Goal: Task Accomplishment & Management: Complete application form

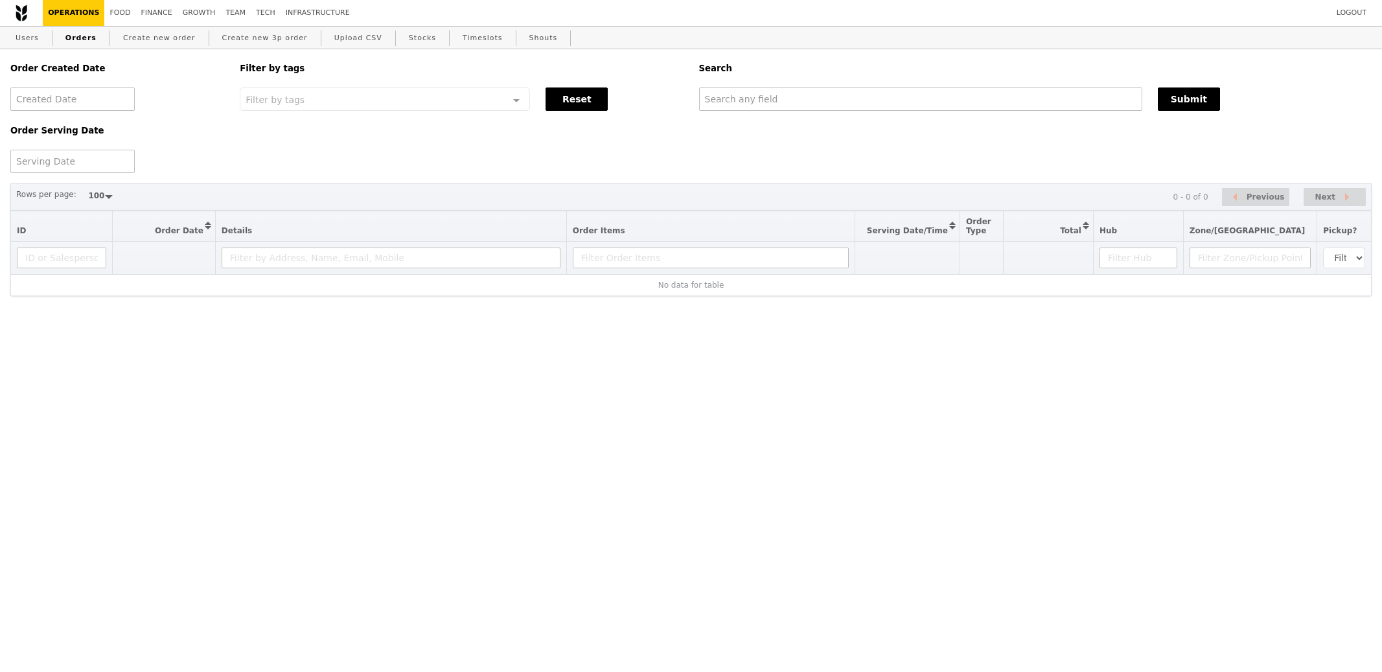
select select "100"
click at [715, 110] on input "text" at bounding box center [920, 98] width 443 height 23
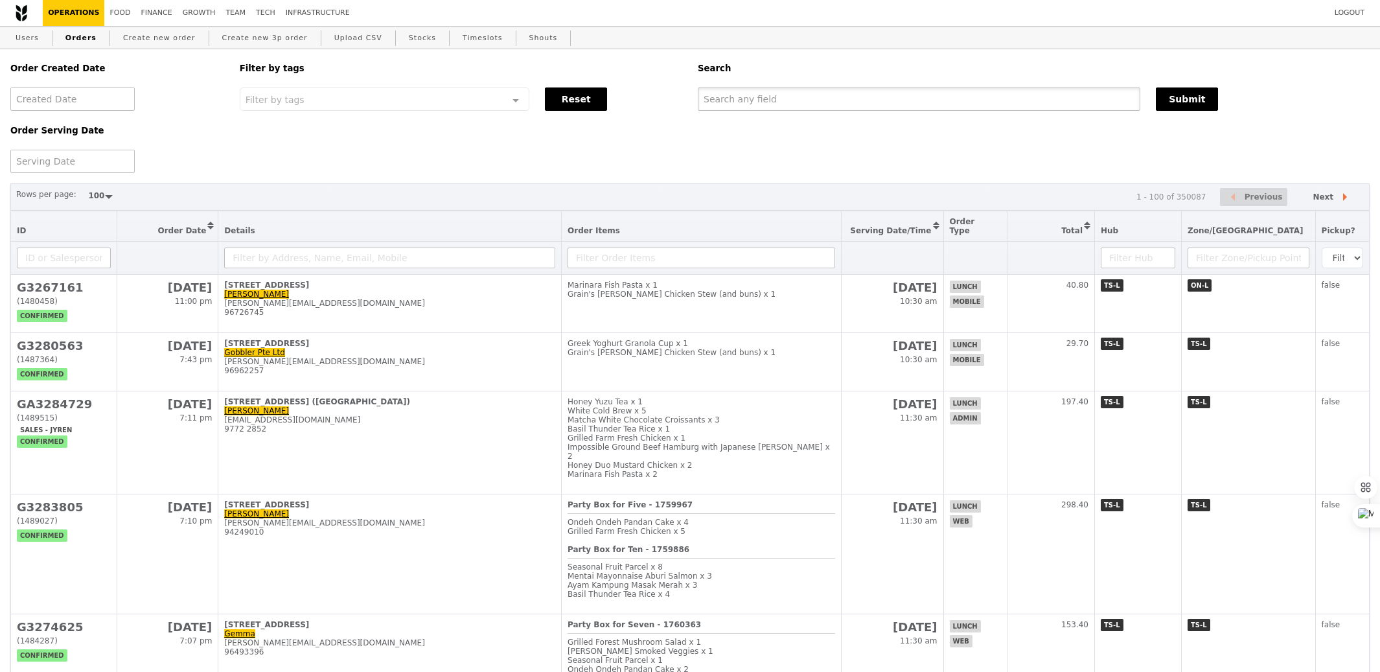
paste input "[PERSON_NAME][EMAIL_ADDRESS][PERSON_NAME][DOMAIN_NAME]"
type input "[PERSON_NAME][EMAIL_ADDRESS][PERSON_NAME][DOMAIN_NAME]"
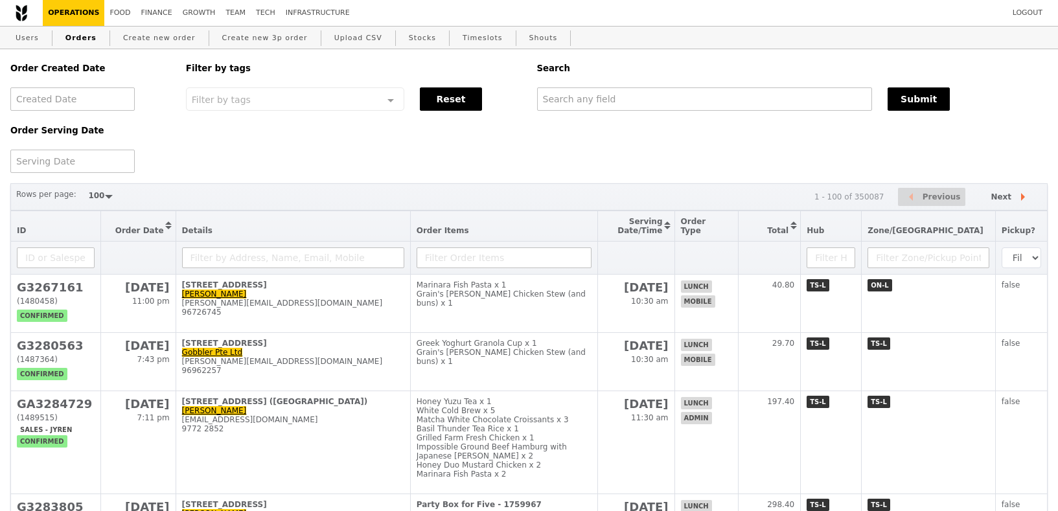
select select "100"
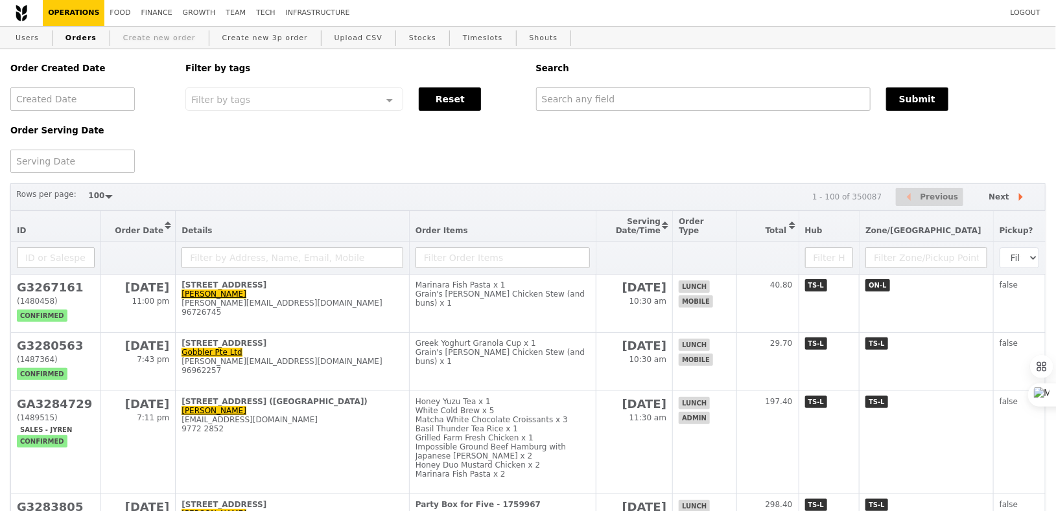
click at [139, 41] on link "Create new order" at bounding box center [159, 38] width 83 height 23
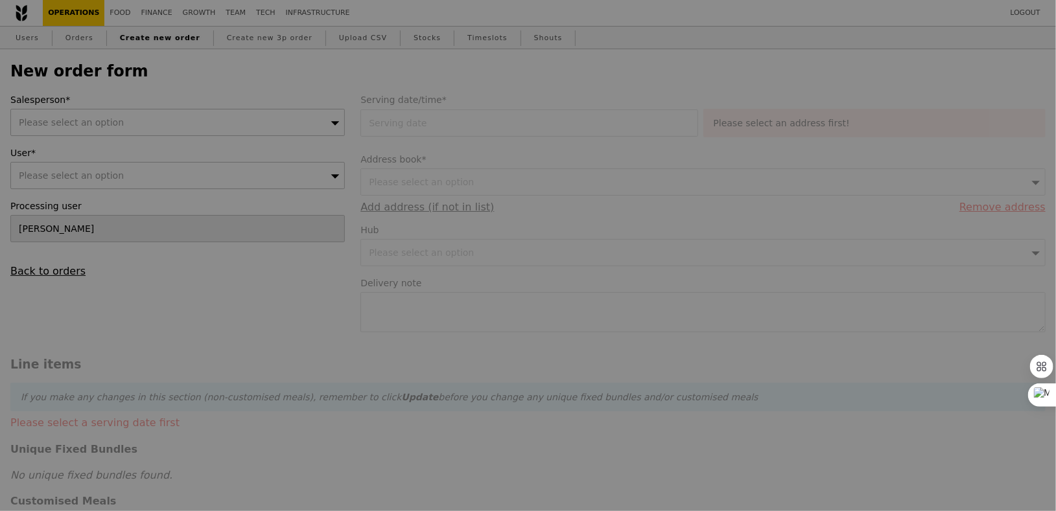
type input "Confirm"
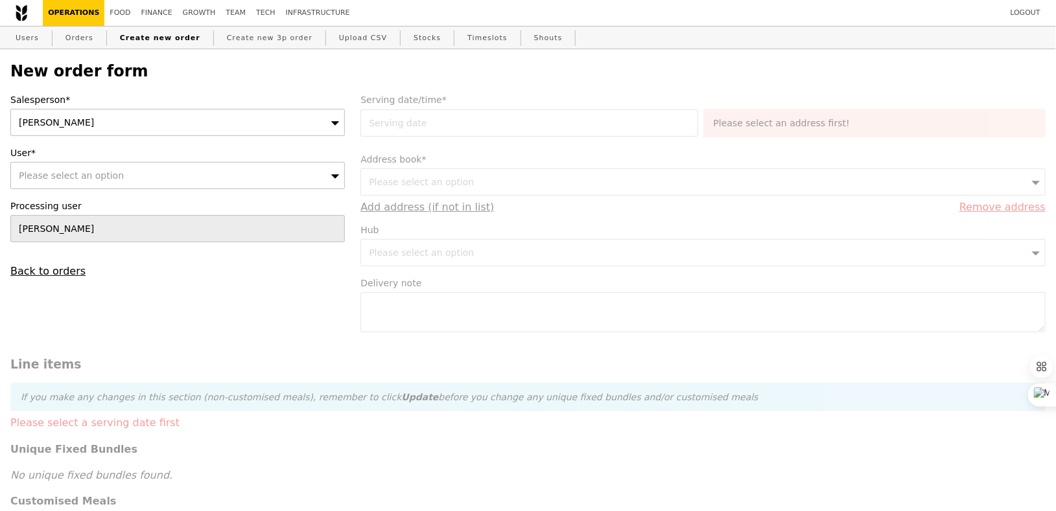
click at [152, 124] on div "Sherlyn" at bounding box center [177, 122] width 334 height 27
type input "zhe"
click at [145, 174] on div "Please select an option" at bounding box center [177, 175] width 334 height 27
type input "Confirm"
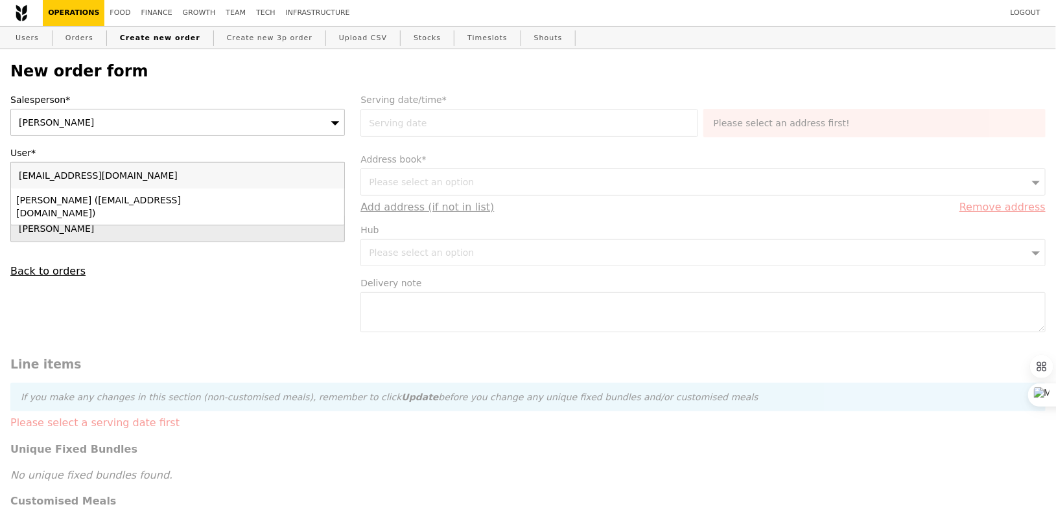
type input "ycheong@redhat.com"
click at [151, 204] on div "Yvonne Cheong (ycheong@redhat.com)" at bounding box center [137, 207] width 242 height 26
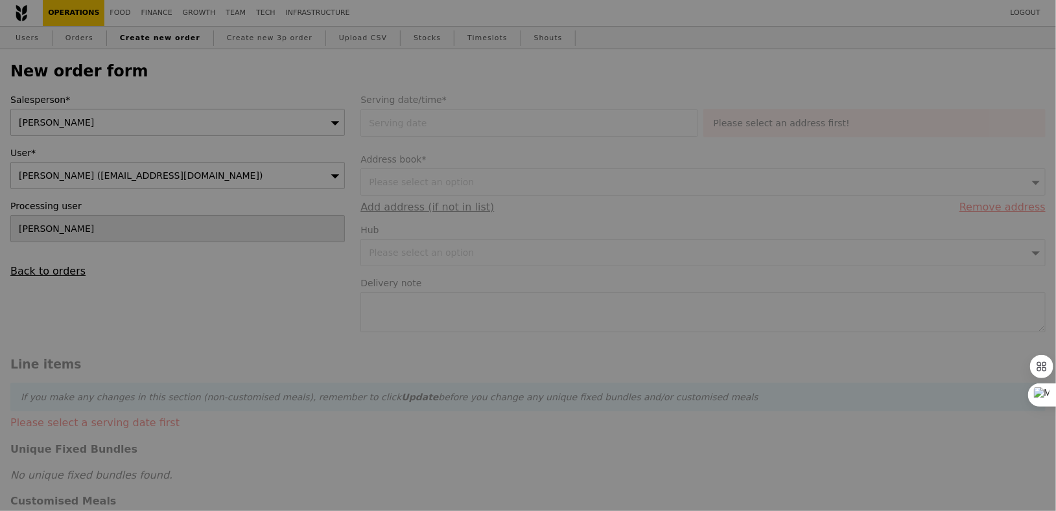
type input "Loading..."
type input "1.79"
type input "1.95"
type input "10.96"
type input "11.95"
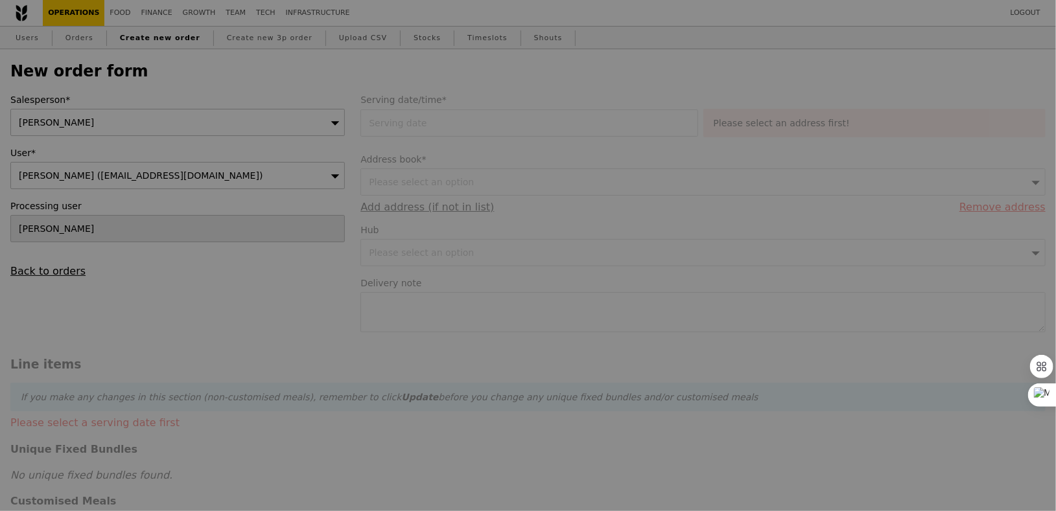
type input "13.90"
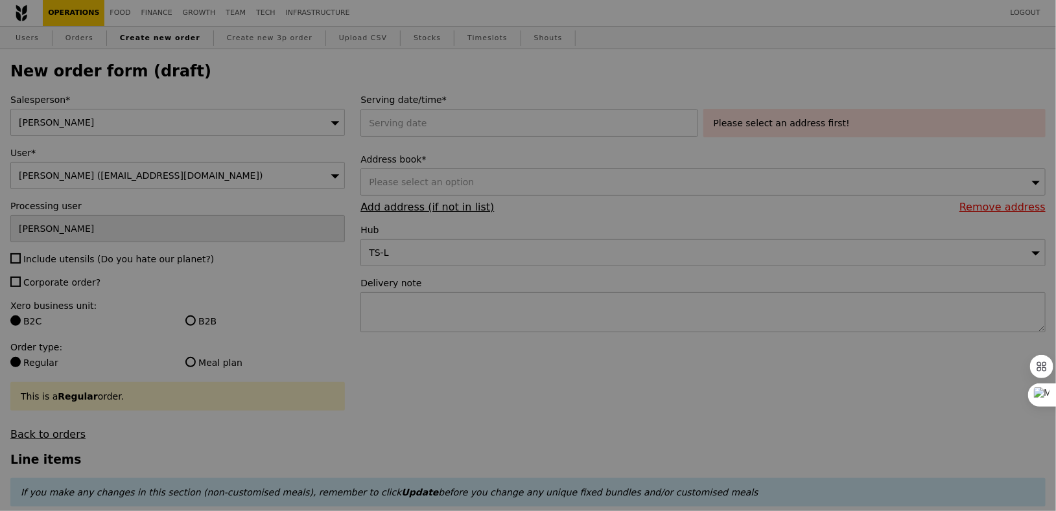
type input "Confirm"
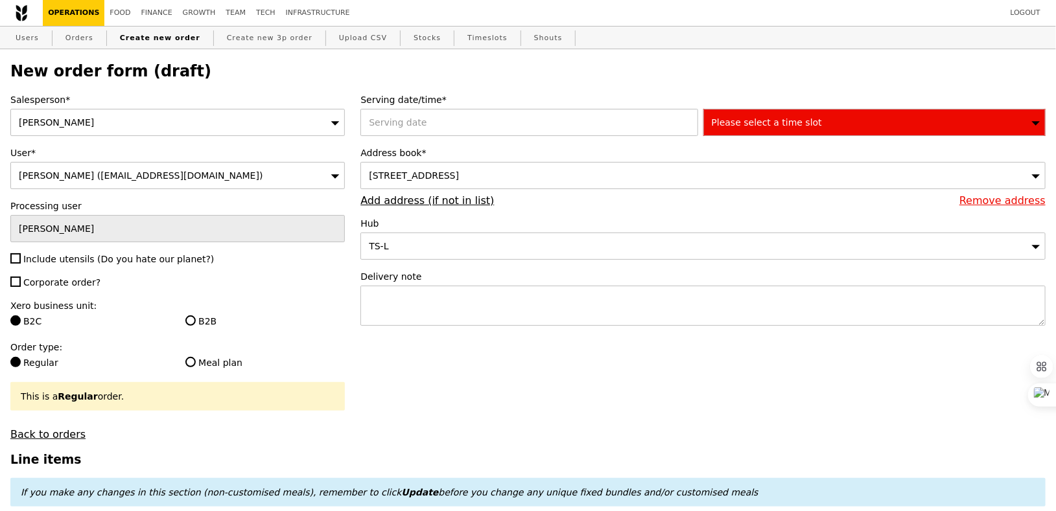
click at [71, 283] on span "Corporate order?" at bounding box center [61, 282] width 77 height 10
click at [21, 283] on input "Corporate order?" at bounding box center [15, 282] width 10 height 10
checkbox input "true"
click at [71, 254] on span "Include utensils (Do you hate our planet?)" at bounding box center [118, 259] width 191 height 10
click at [21, 253] on input "Include utensils (Do you hate our planet?)" at bounding box center [15, 258] width 10 height 10
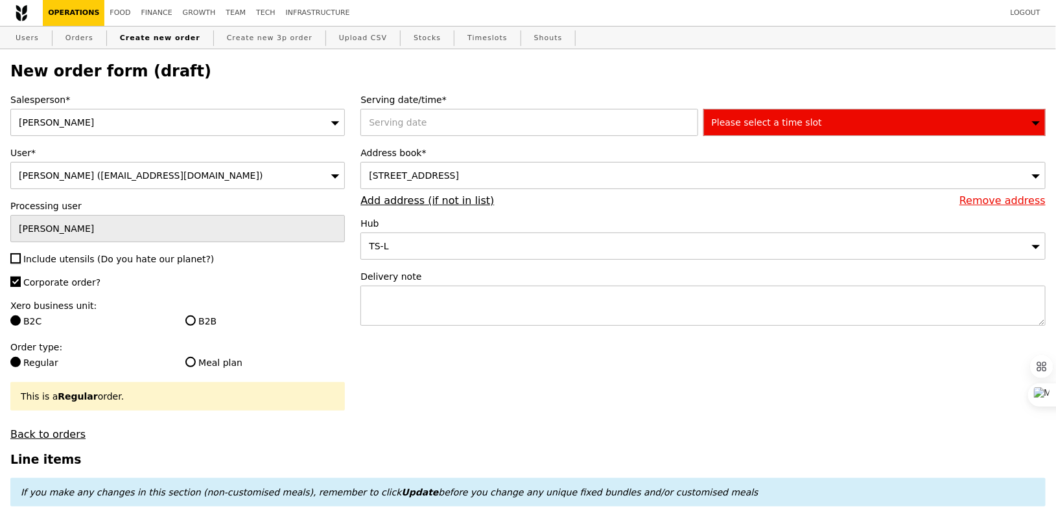
checkbox input "true"
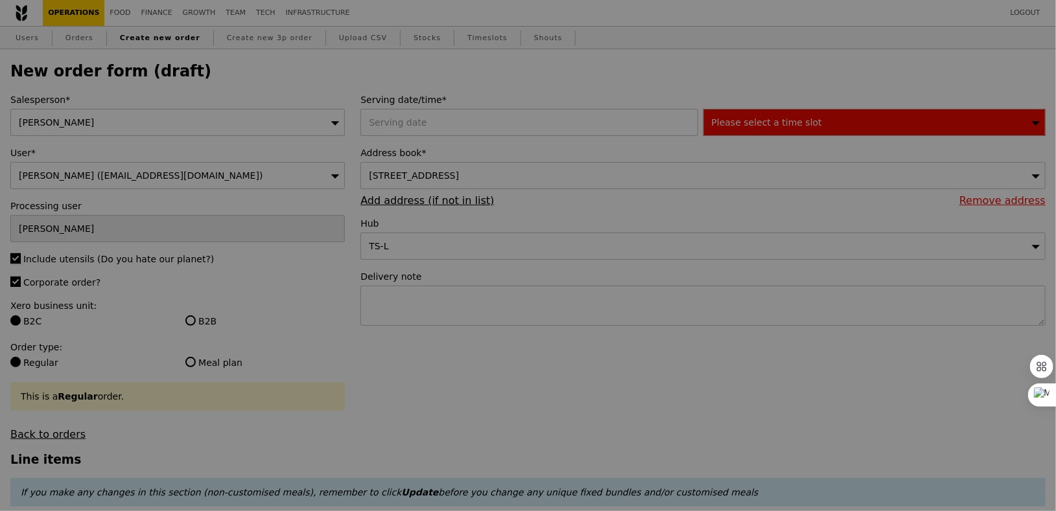
type input "Confirm"
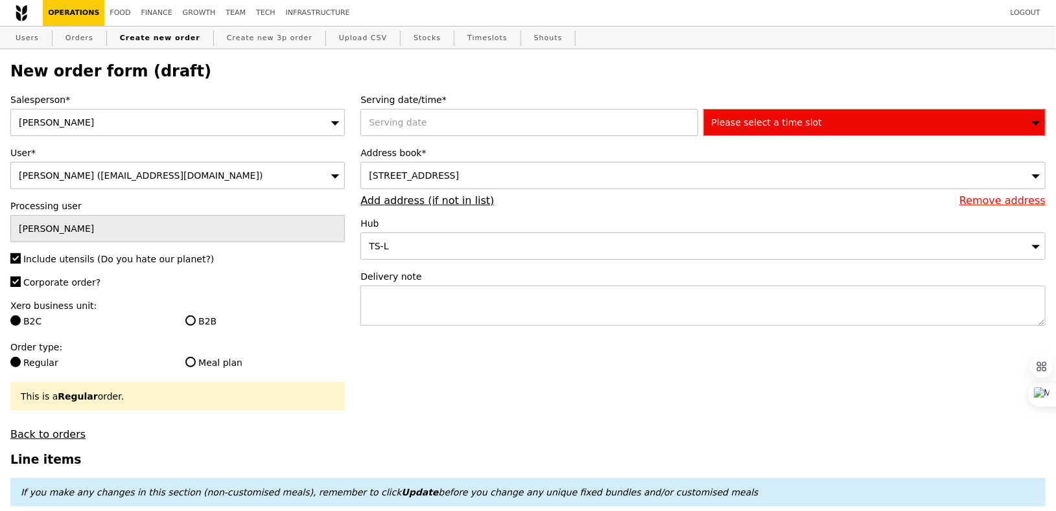
click at [207, 324] on label "B2B" at bounding box center [264, 321] width 159 height 13
click at [196, 324] on input "B2B" at bounding box center [190, 321] width 10 height 10
radio input "true"
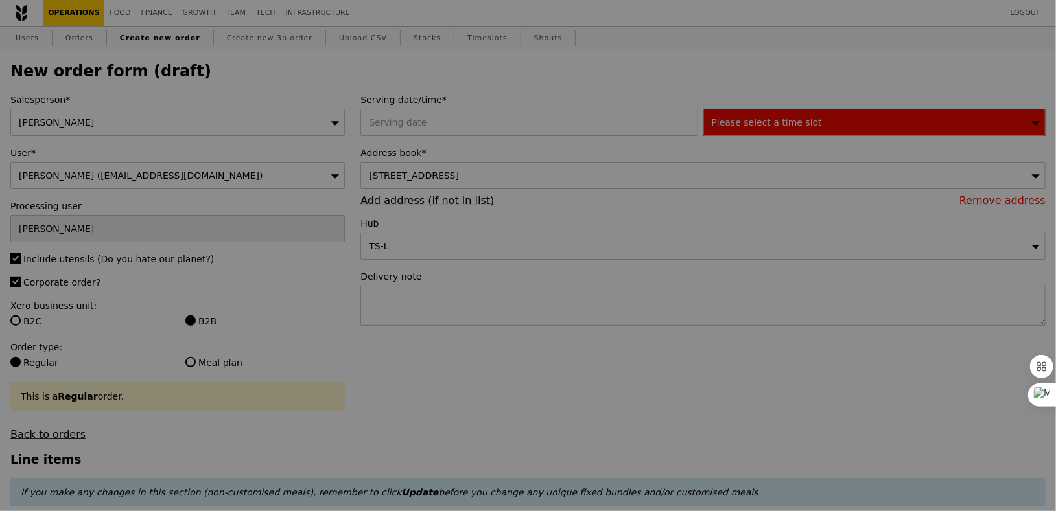
type input "Confirm"
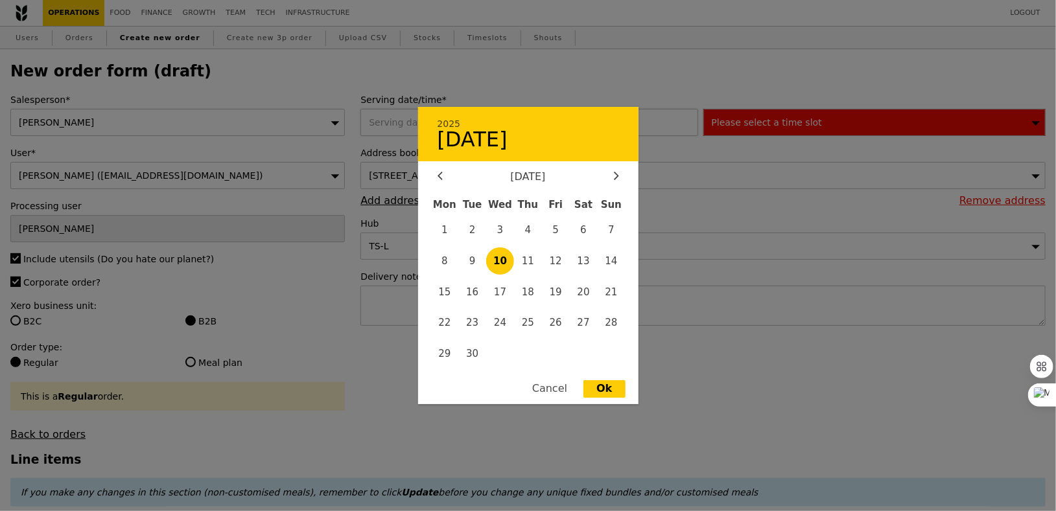
click at [429, 125] on div "2025 10 September September 2025 Mon Tue Wed Thu Fri Sat Sun 1 2 3 4 5 6 7 8 9 …" at bounding box center [531, 122] width 342 height 27
click at [528, 264] on span "11" at bounding box center [528, 262] width 28 height 28
type input "11 Sep 2025"
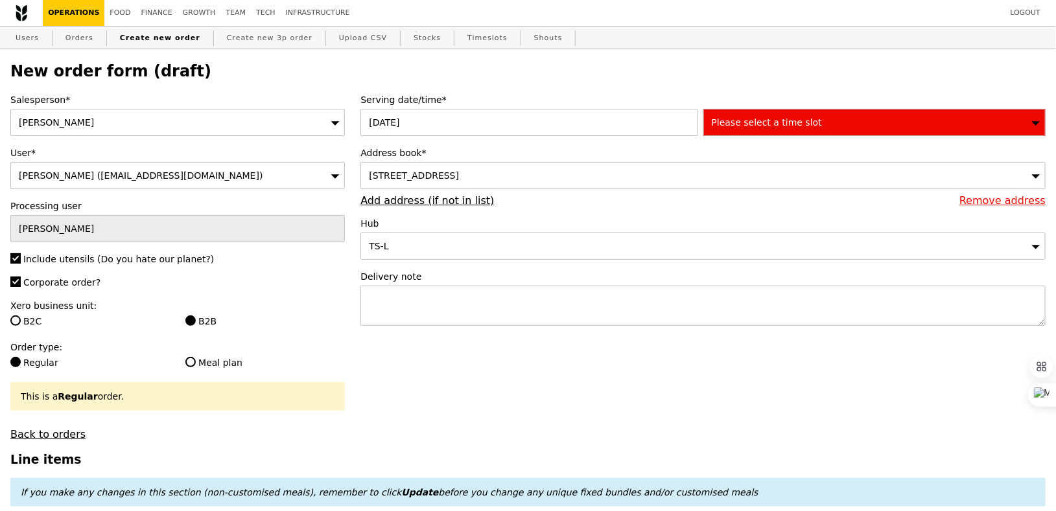
click at [459, 176] on span "88 Market Street, #46-01, Singapore 048948" at bounding box center [414, 175] width 90 height 10
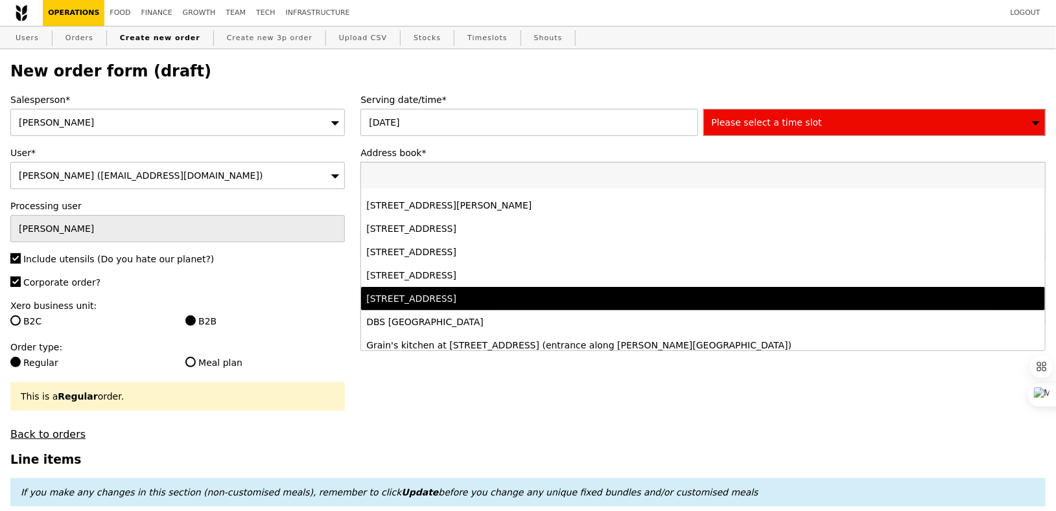
scroll to position [180, 0]
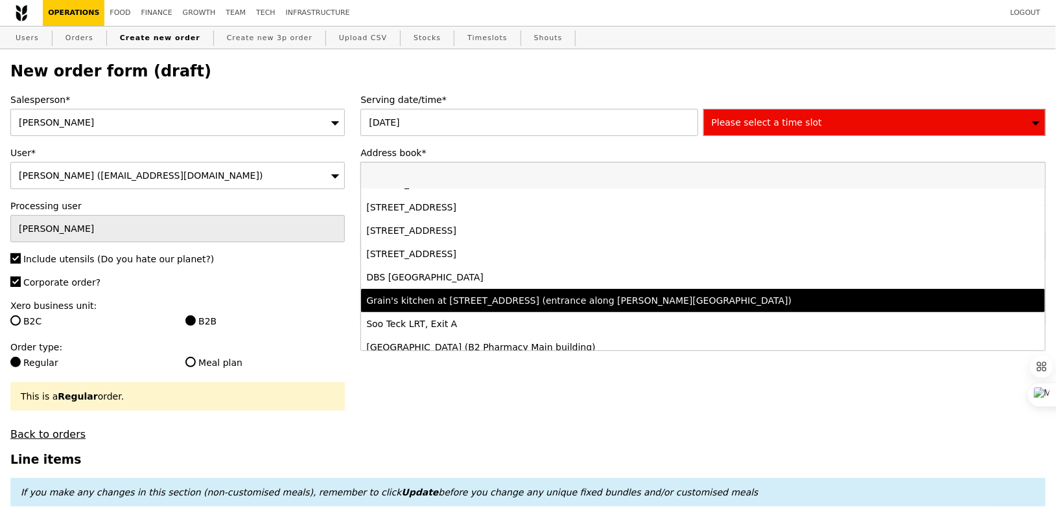
click at [520, 302] on div "Grain's kitchen at 5 Burn Road #05-01 (entrance along Harrison Road)" at bounding box center [618, 300] width 505 height 13
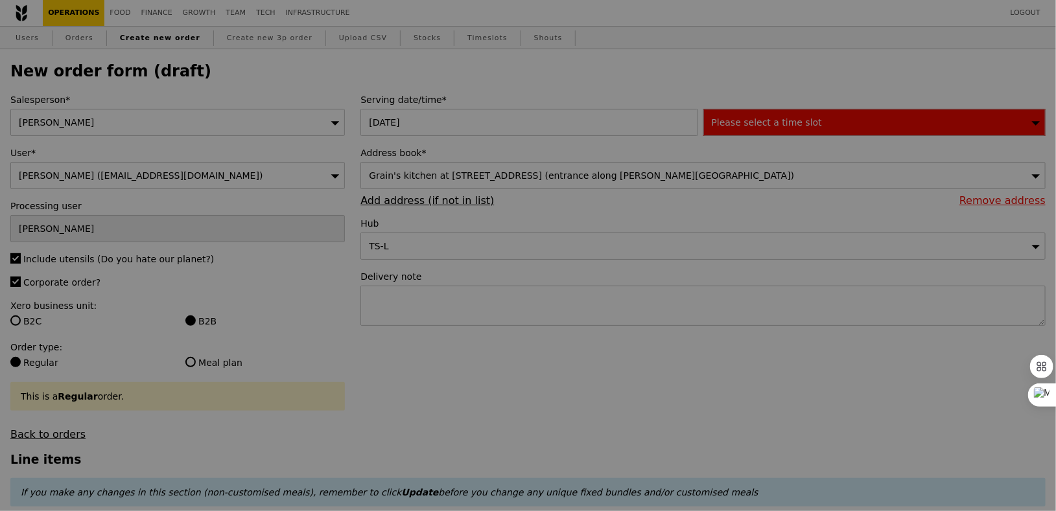
type input "Confirm"
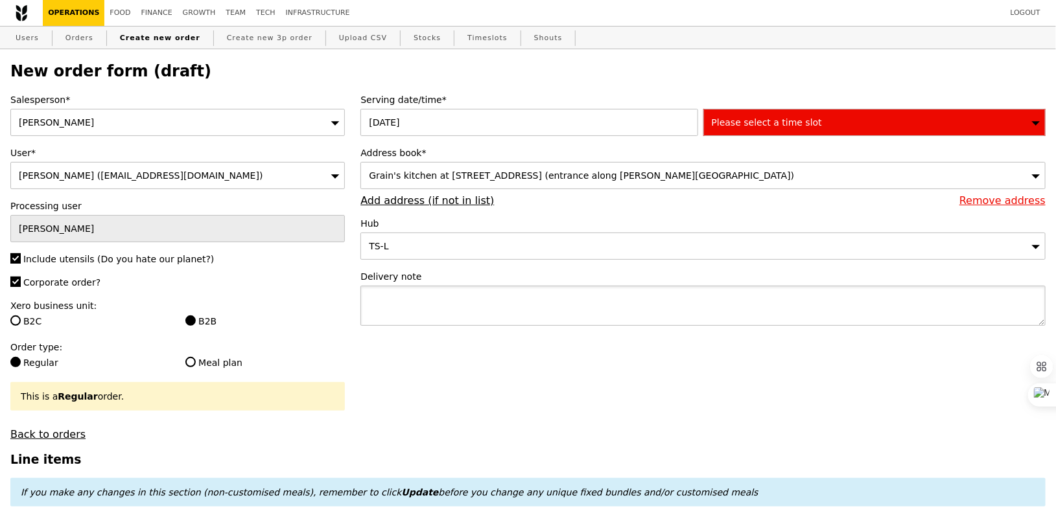
click at [500, 301] on textarea at bounding box center [702, 306] width 685 height 40
type textarea "Collect with ("
type input "Confirm"
paste textarea "P9317"
type textarea "Collect with (P9317), pick up"
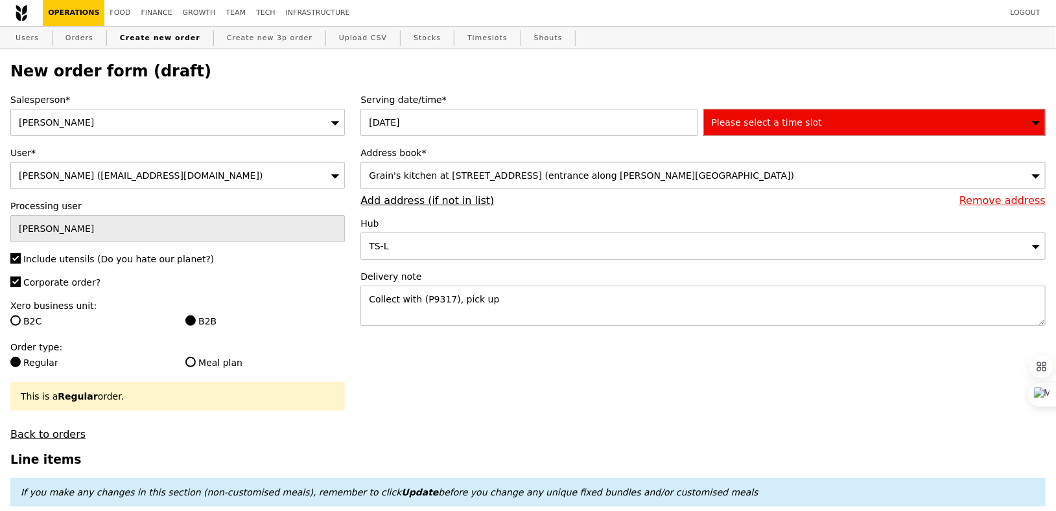
type input "Confirm"
type textarea "Collect with (P9317), pick up 10:45AM"
click at [820, 115] on div "Please select a time slot" at bounding box center [874, 122] width 342 height 27
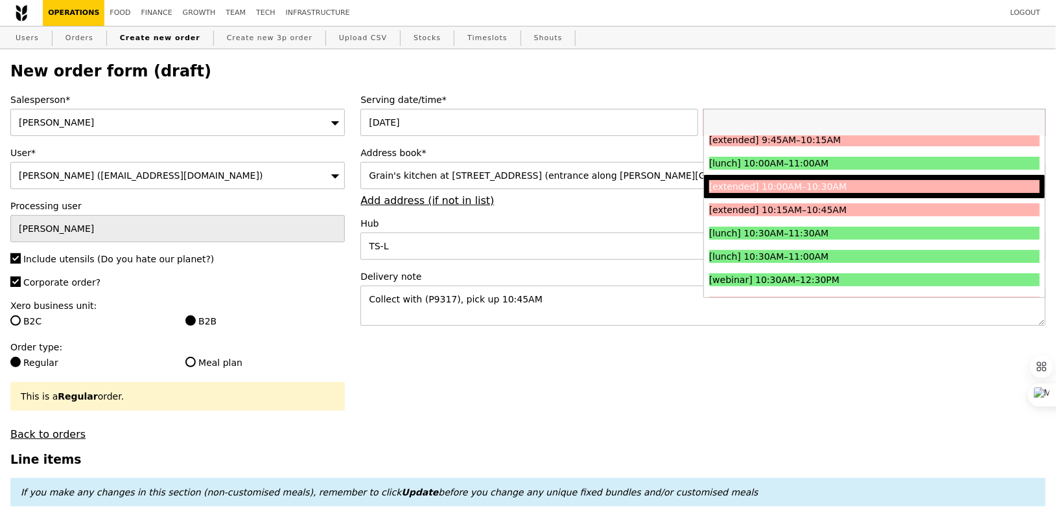
scroll to position [242, 0]
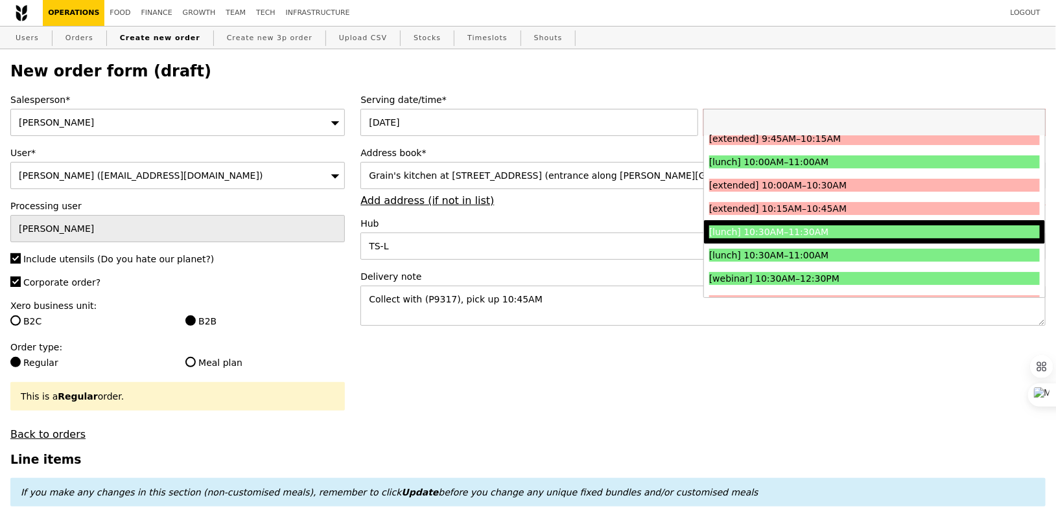
click at [802, 234] on div "[lunch] 10:30AM–11:30AM" at bounding box center [833, 232] width 248 height 13
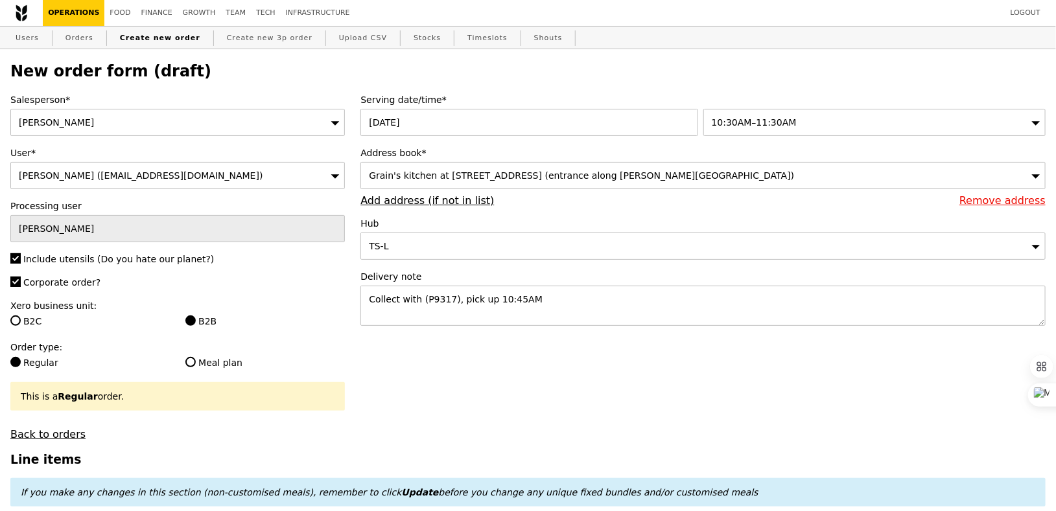
scroll to position [82, 0]
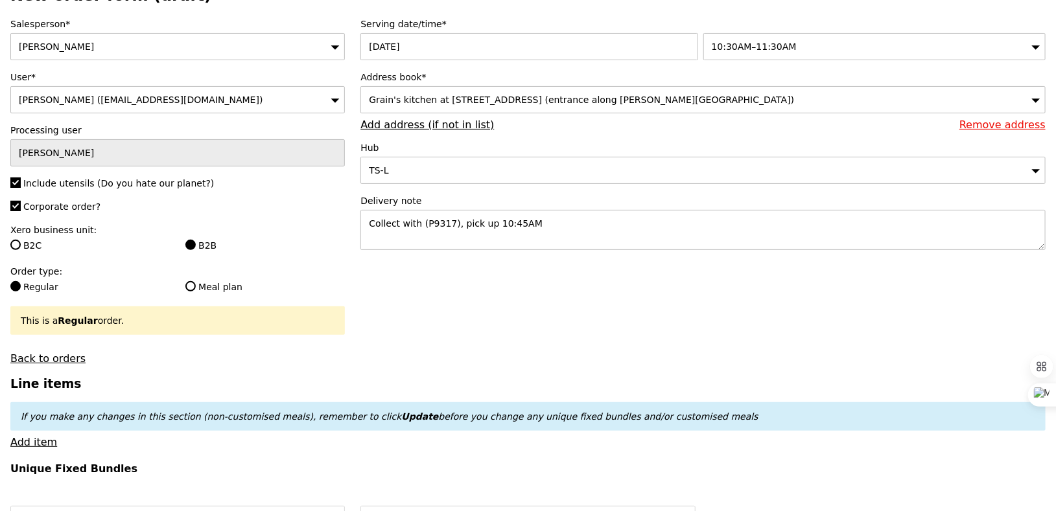
type input "Confirm"
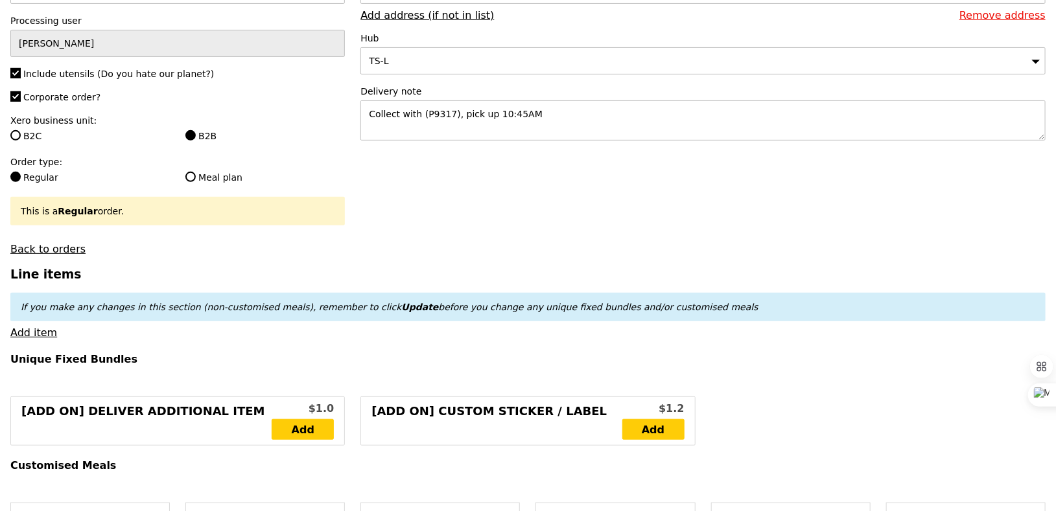
scroll to position [270, 0]
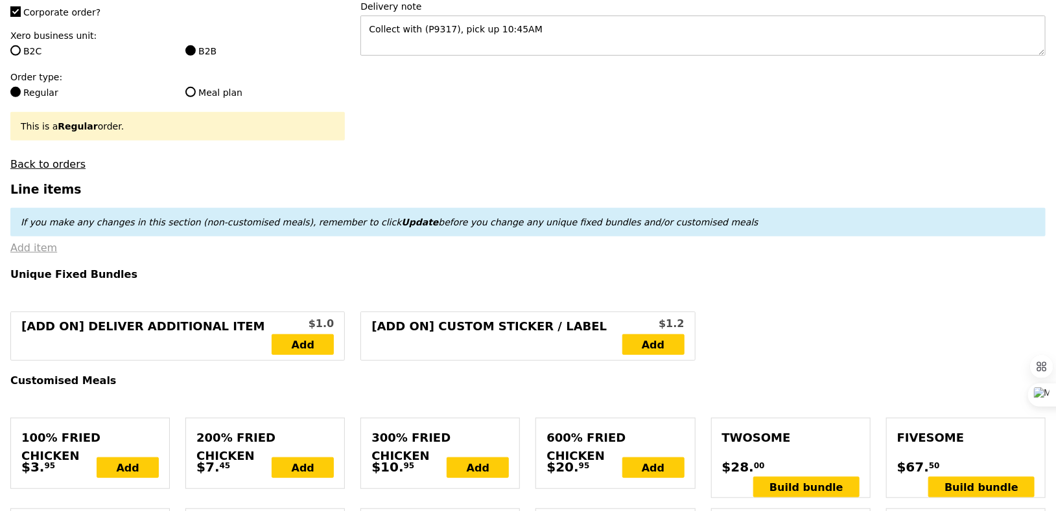
click at [47, 249] on link "Add item" at bounding box center [33, 248] width 47 height 12
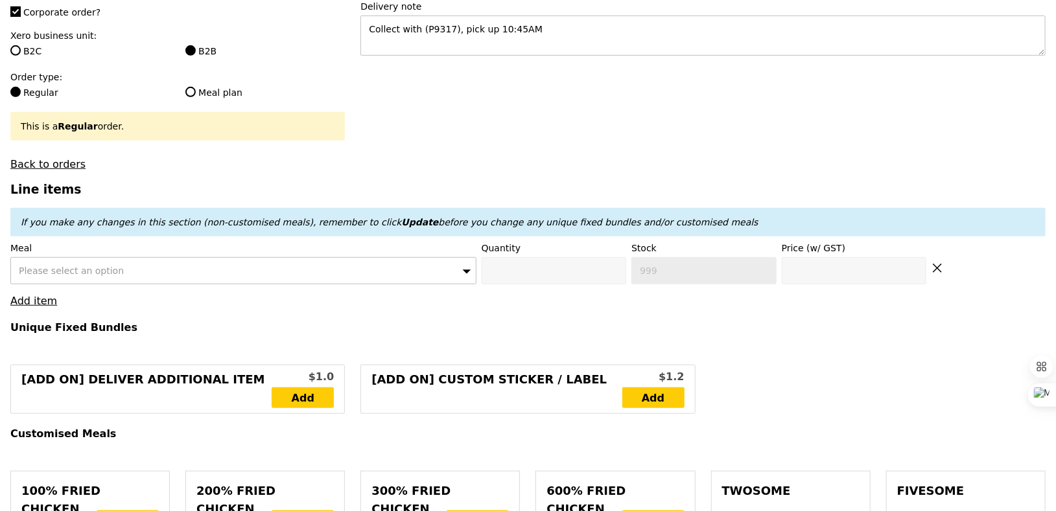
click at [86, 271] on span "Please select an option" at bounding box center [71, 271] width 105 height 10
type input "honey duo"
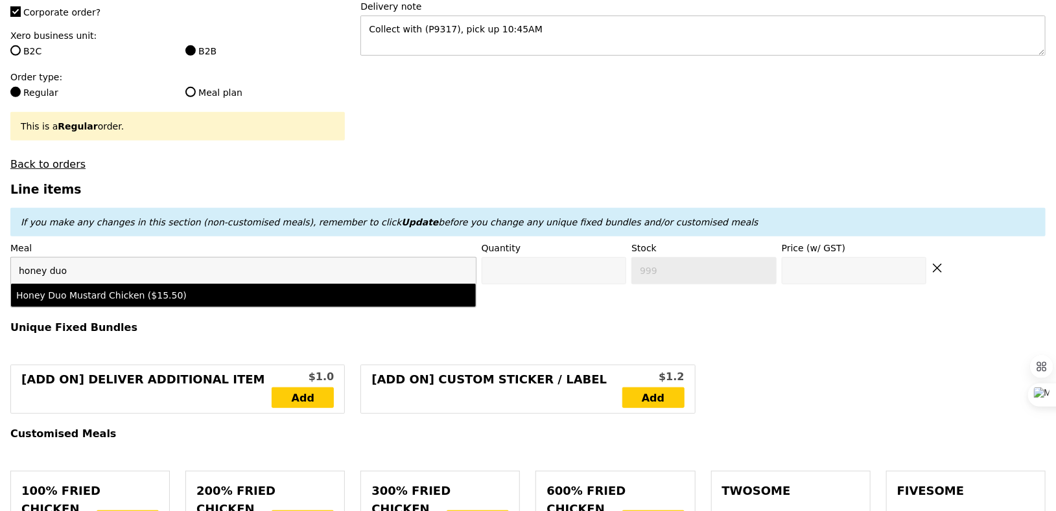
type input "Confirm anyway"
type input "0"
type input "451"
type input "15.5"
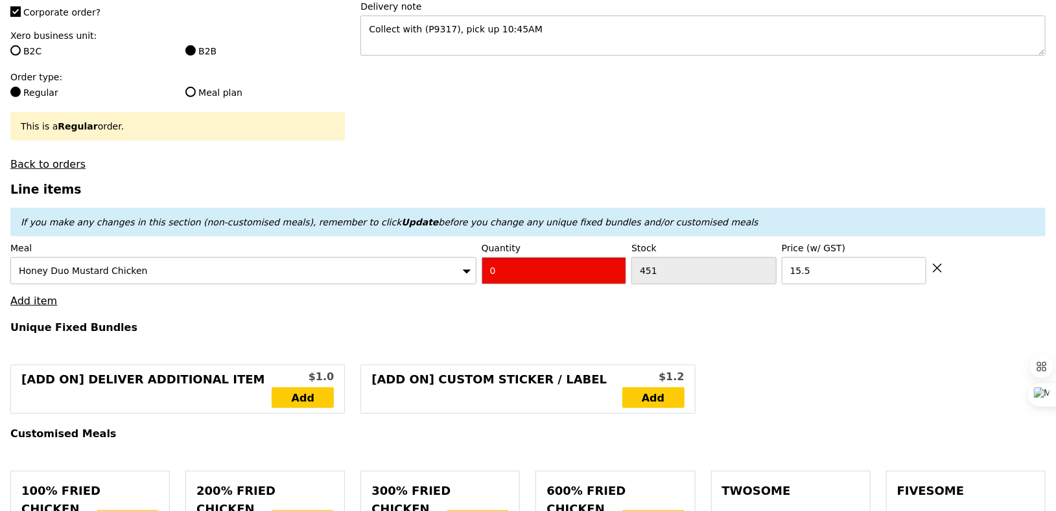
type input "Confirm"
type input "1"
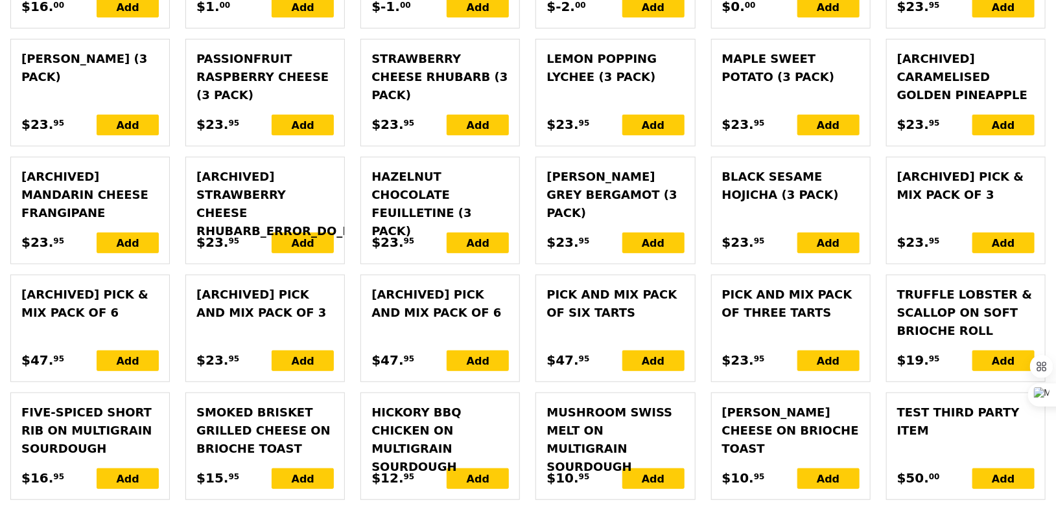
scroll to position [3064, 0]
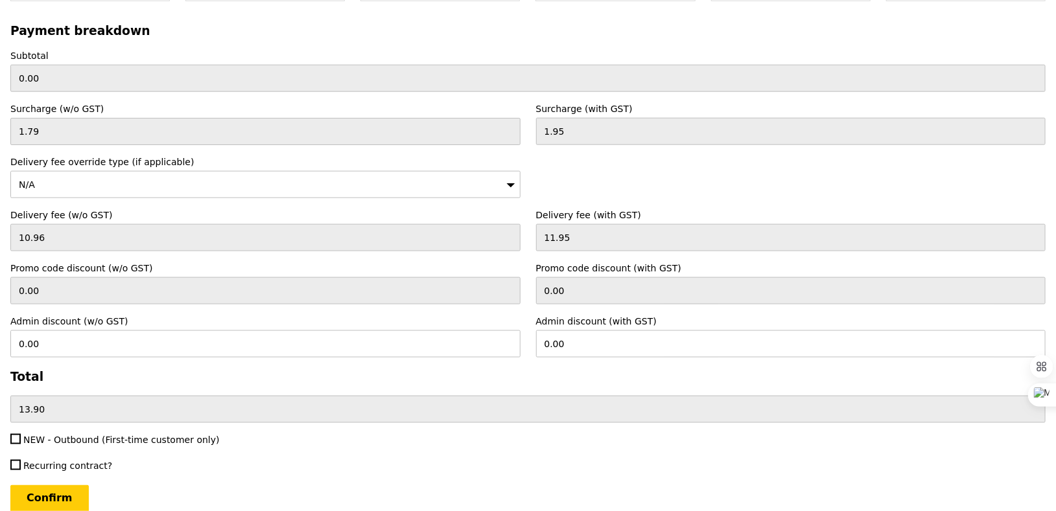
type input "Loading..."
type input "15.50"
type input "0.00"
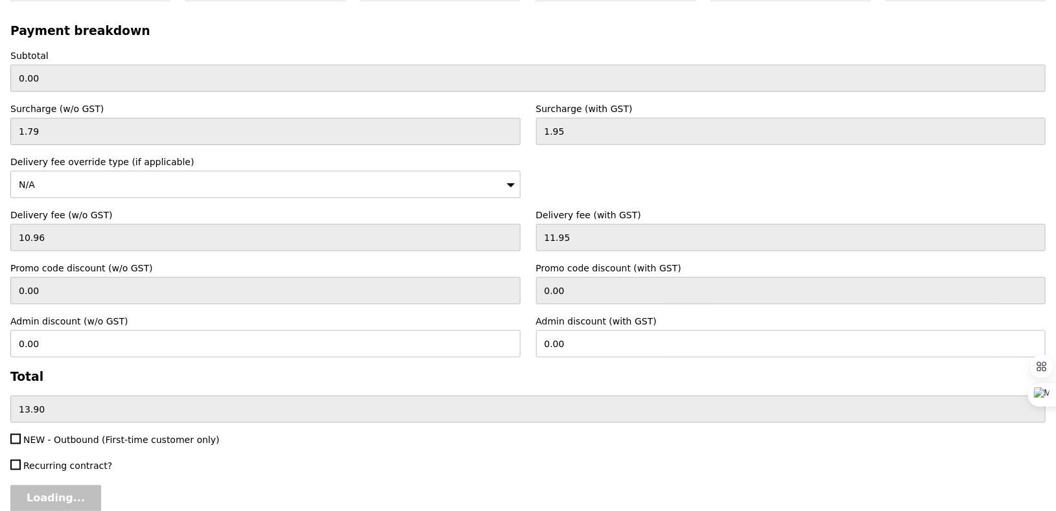
type input "0.00"
type input "15.50"
click at [65, 485] on input "Loading..." at bounding box center [55, 498] width 91 height 27
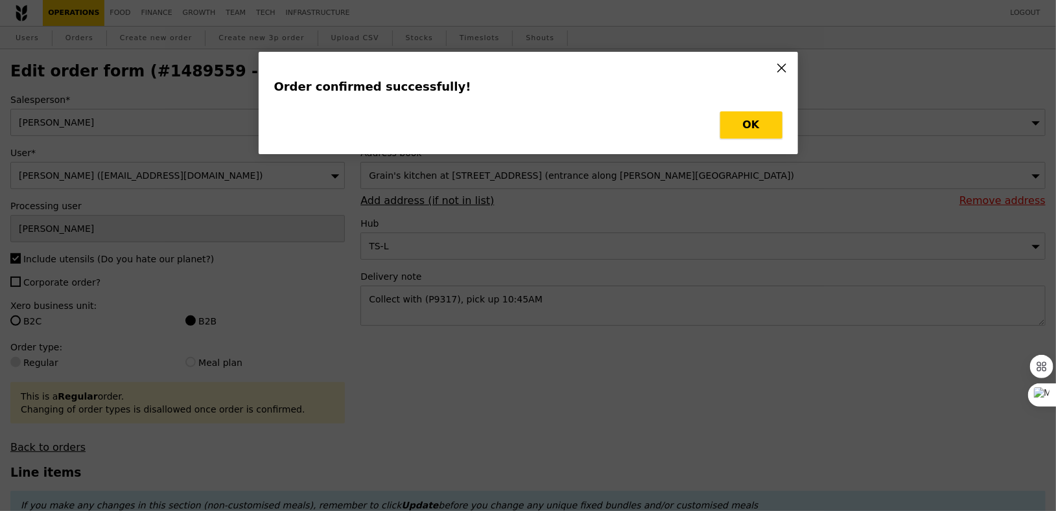
click at [730, 133] on button "OK" at bounding box center [751, 124] width 62 height 27
type input "Loading..."
checkbox input "false"
type input "15.50"
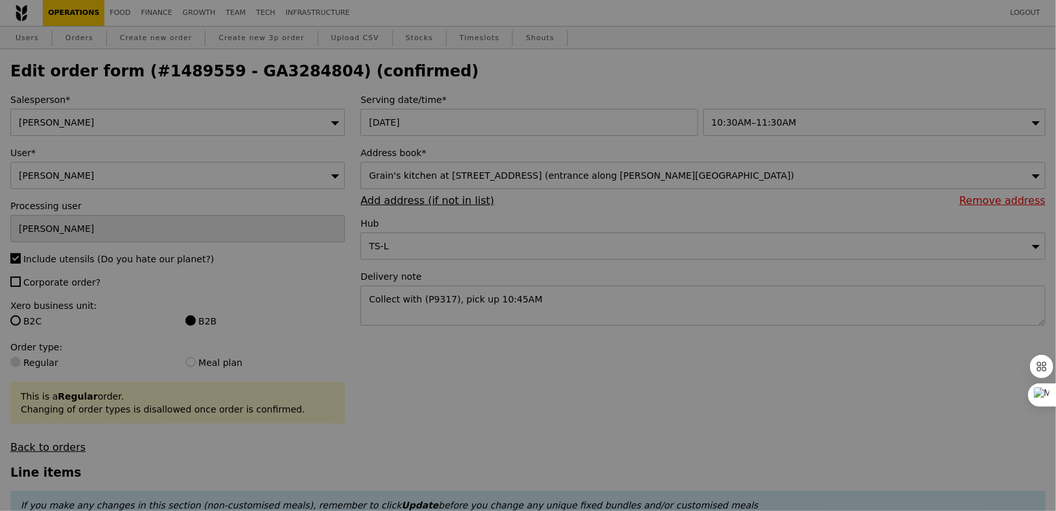
type input "450"
type input "Update"
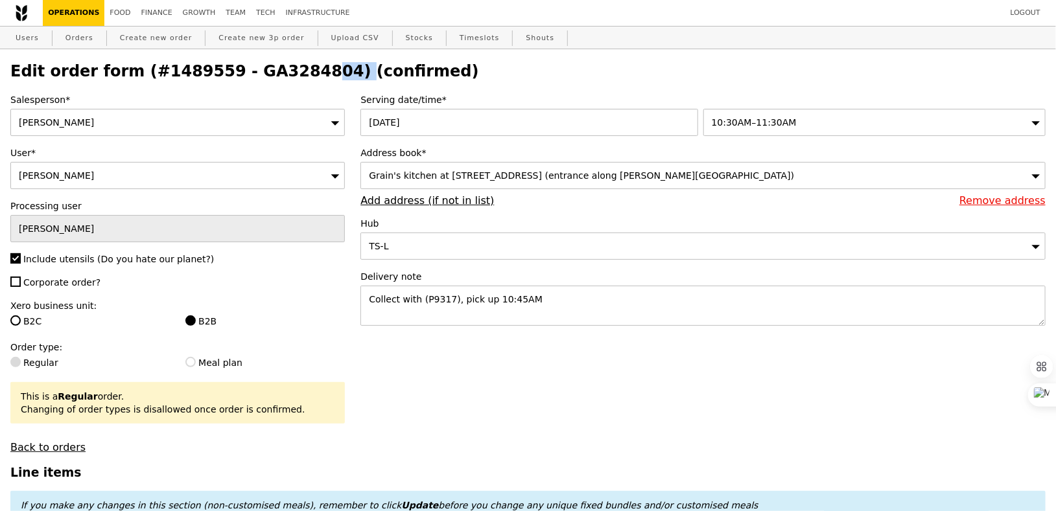
click at [262, 71] on h2 "Edit order form (#1489559 - GA3284804) (confirmed)" at bounding box center [527, 71] width 1035 height 18
click at [73, 36] on link "Orders" at bounding box center [79, 38] width 38 height 23
select select "100"
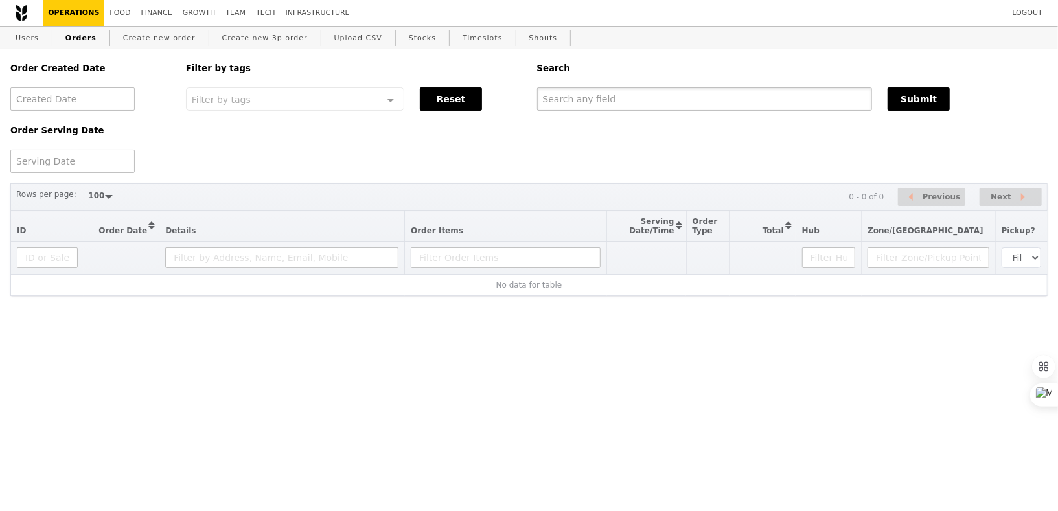
click at [641, 100] on input "text" at bounding box center [705, 98] width 336 height 23
paste input "GA3284804"
type input "GA3284804"
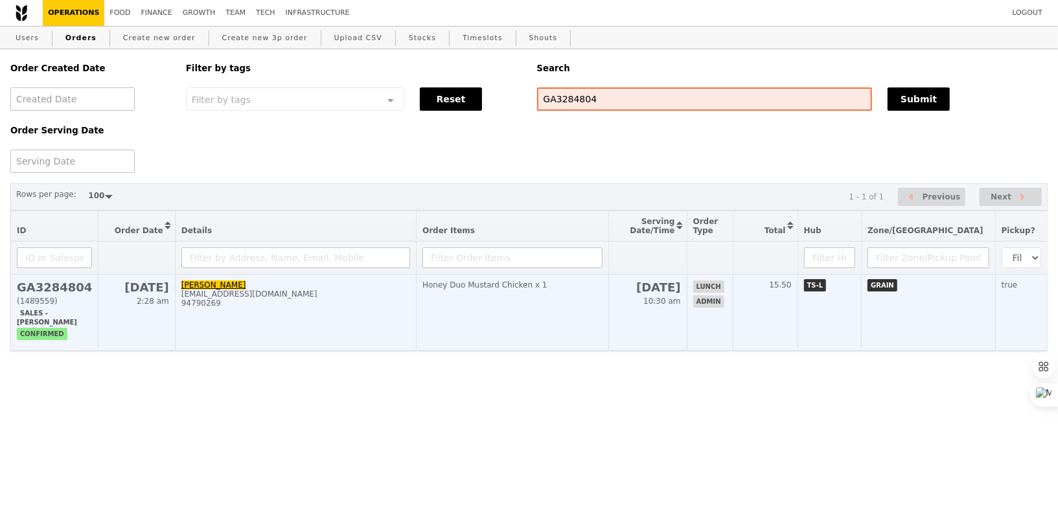
click at [609, 279] on td "Honey Duo Mustard Chicken x 1" at bounding box center [513, 313] width 192 height 76
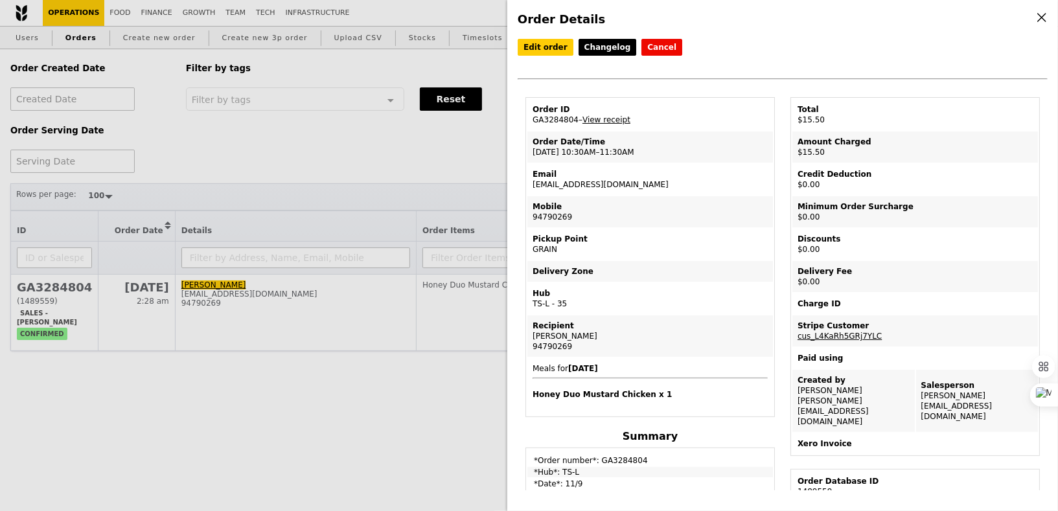
click at [558, 150] on td "Order Date/Time 11/9 – 10:30AM–11:30AM" at bounding box center [651, 147] width 246 height 31
copy td "11/9 – 10:30AM–11:30AM"
click at [545, 119] on td "Order ID GA3284804 – View receipt" at bounding box center [651, 114] width 246 height 31
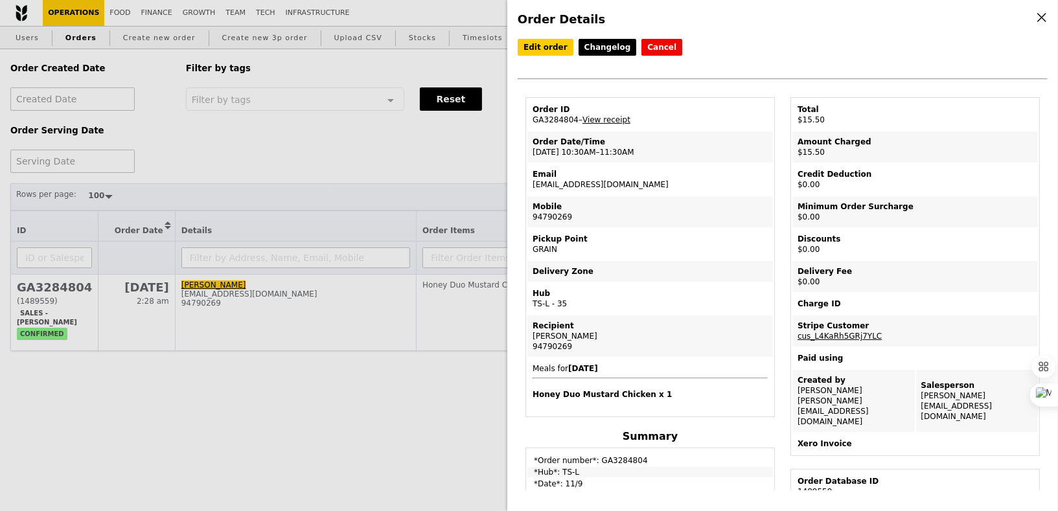
click at [545, 119] on td "Order ID GA3284804 – View receipt" at bounding box center [651, 114] width 246 height 31
copy td "GA3284804"
